Goal: Information Seeking & Learning: Learn about a topic

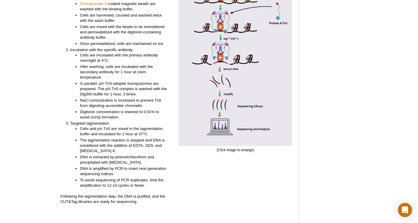
scroll to position [1334, 0]
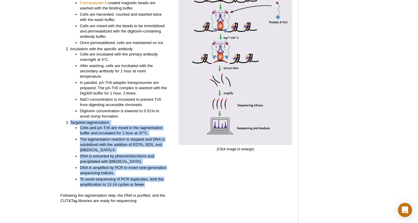
drag, startPoint x: 69, startPoint y: 115, endPoint x: 146, endPoint y: 180, distance: 101.2
click at [146, 180] on li "Targeted tagmentation. Cells and pA-Tn5 are mixed in the tagmentation buffer an…" at bounding box center [119, 153] width 98 height 67
copy li "Targeted tagmentation. Cells and pA-Tn5 are mixed in the tagmentation buffer an…"
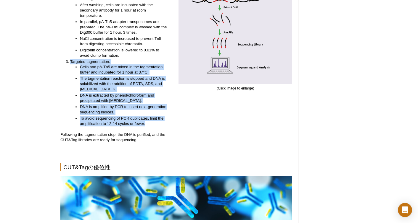
scroll to position [1397, 0]
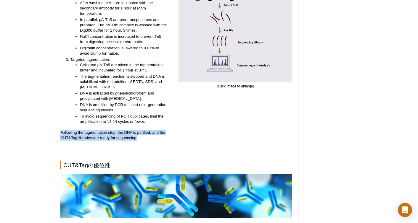
drag, startPoint x: 140, startPoint y: 133, endPoint x: 57, endPoint y: 125, distance: 83.5
click at [57, 125] on div "Active Motif Logo Enabling Epigenetics Research 0 Search Skip to content Active…" at bounding box center [209, 6] width 418 height 2806
copy p "Following the tagmentation step, the DNA is purified, and the CUT&Tag libraries…"
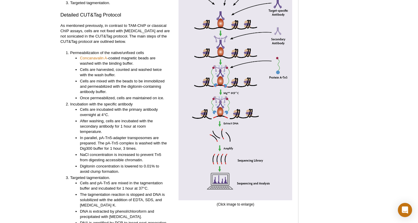
scroll to position [1279, 0]
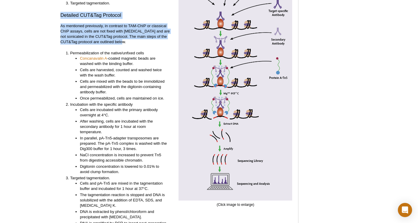
drag, startPoint x: 61, startPoint y: 9, endPoint x: 126, endPoint y: 36, distance: 70.3
click at [126, 36] on div "一般的なCUT&Tagのプロトコール The CUT&Tag protocol consists of 3 main steps: Permeabilizat…" at bounding box center [117, 114] width 114 height 301
copy div "Detailed CUT&Tag Protocol As mentioned previously, in contrast to TAM-ChIP or c…"
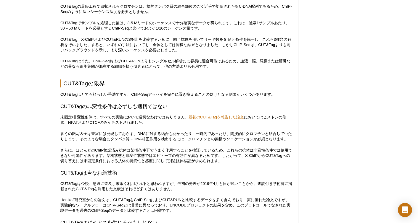
scroll to position [1766, 0]
